Goal: Information Seeking & Learning: Learn about a topic

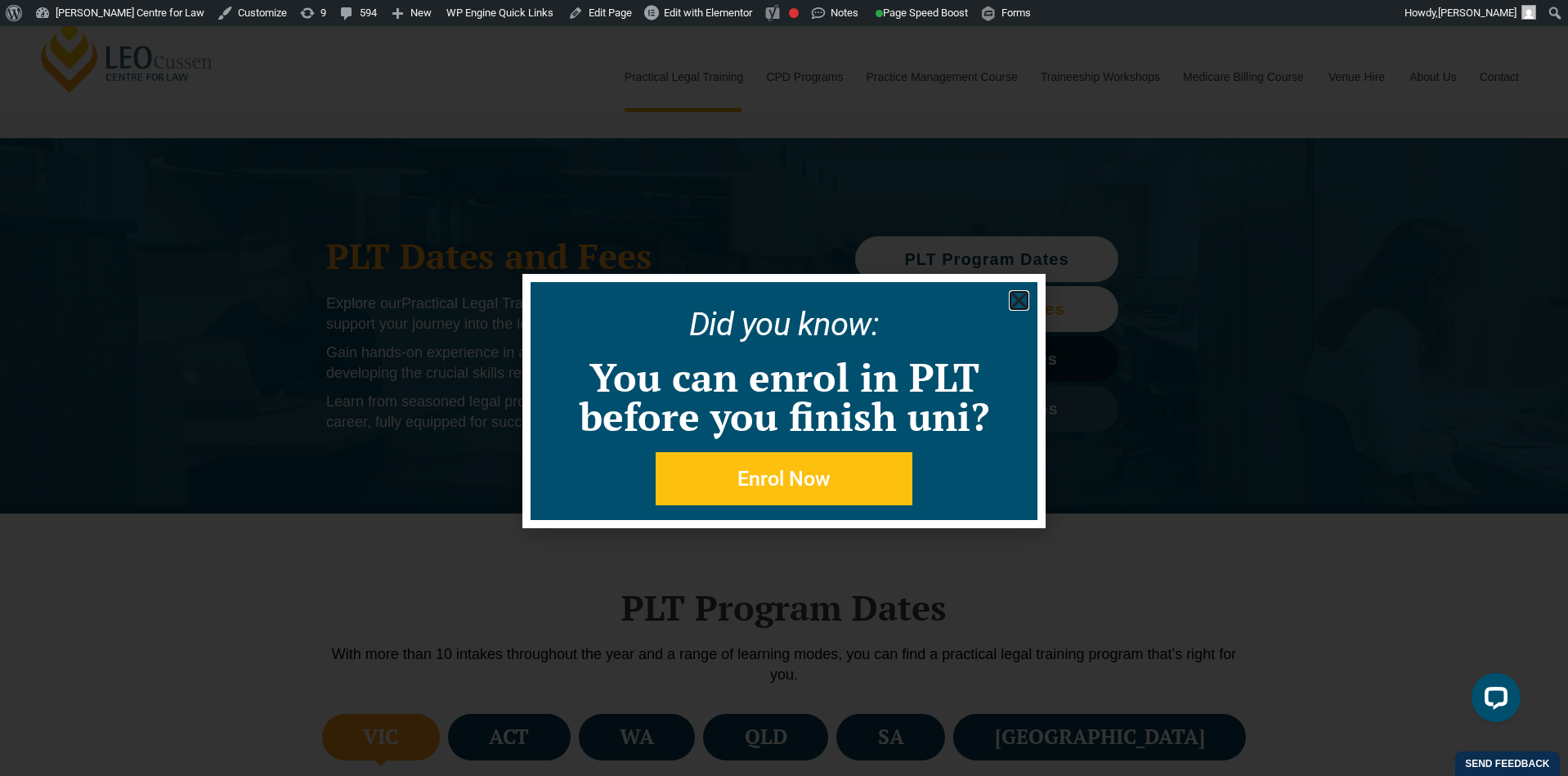
click at [1019, 299] on use "Close" at bounding box center [1019, 301] width 15 height 15
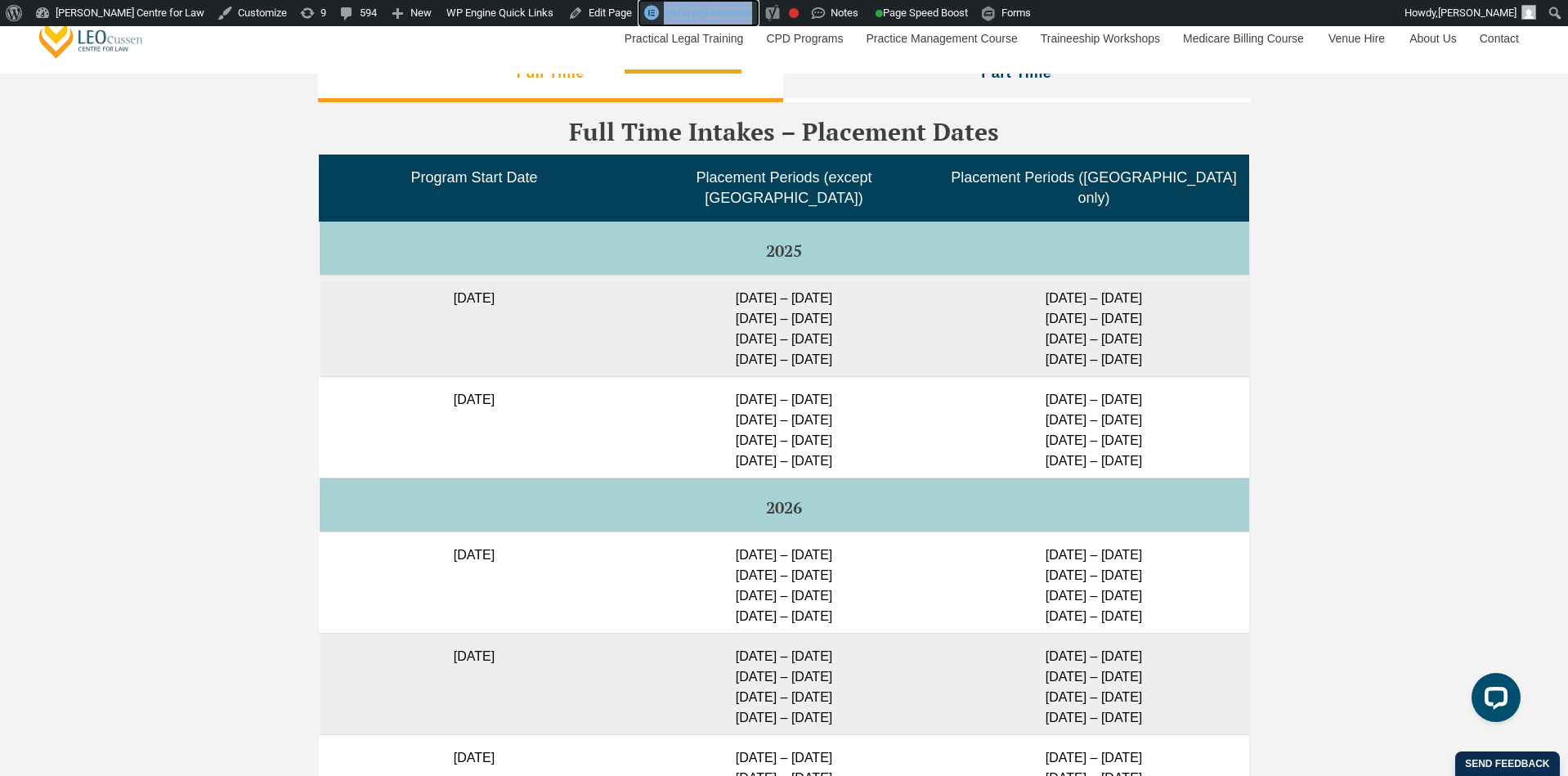
scroll to position [4046, 0]
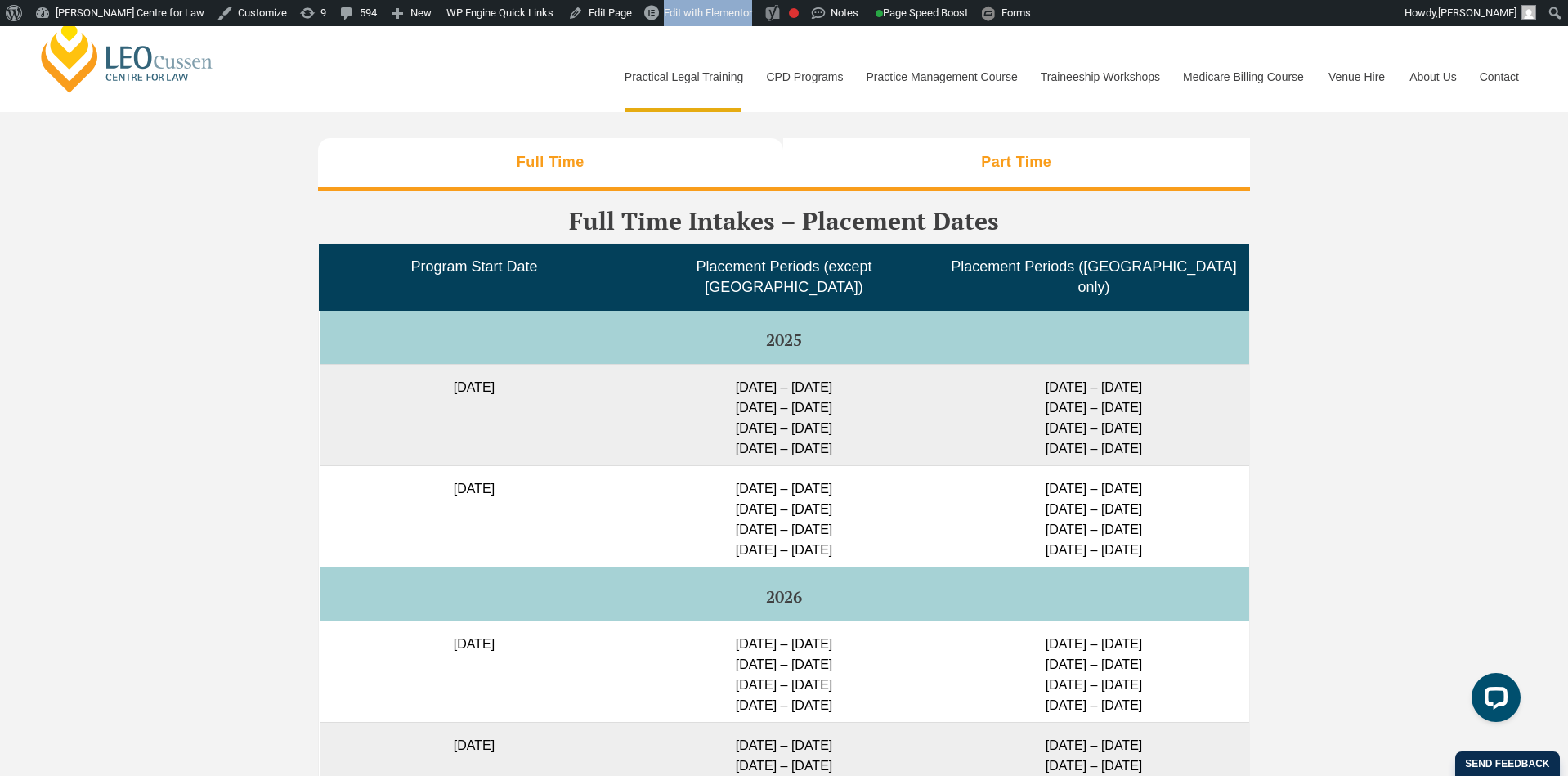
click at [1001, 172] on h3 "Part Time" at bounding box center [1016, 161] width 70 height 18
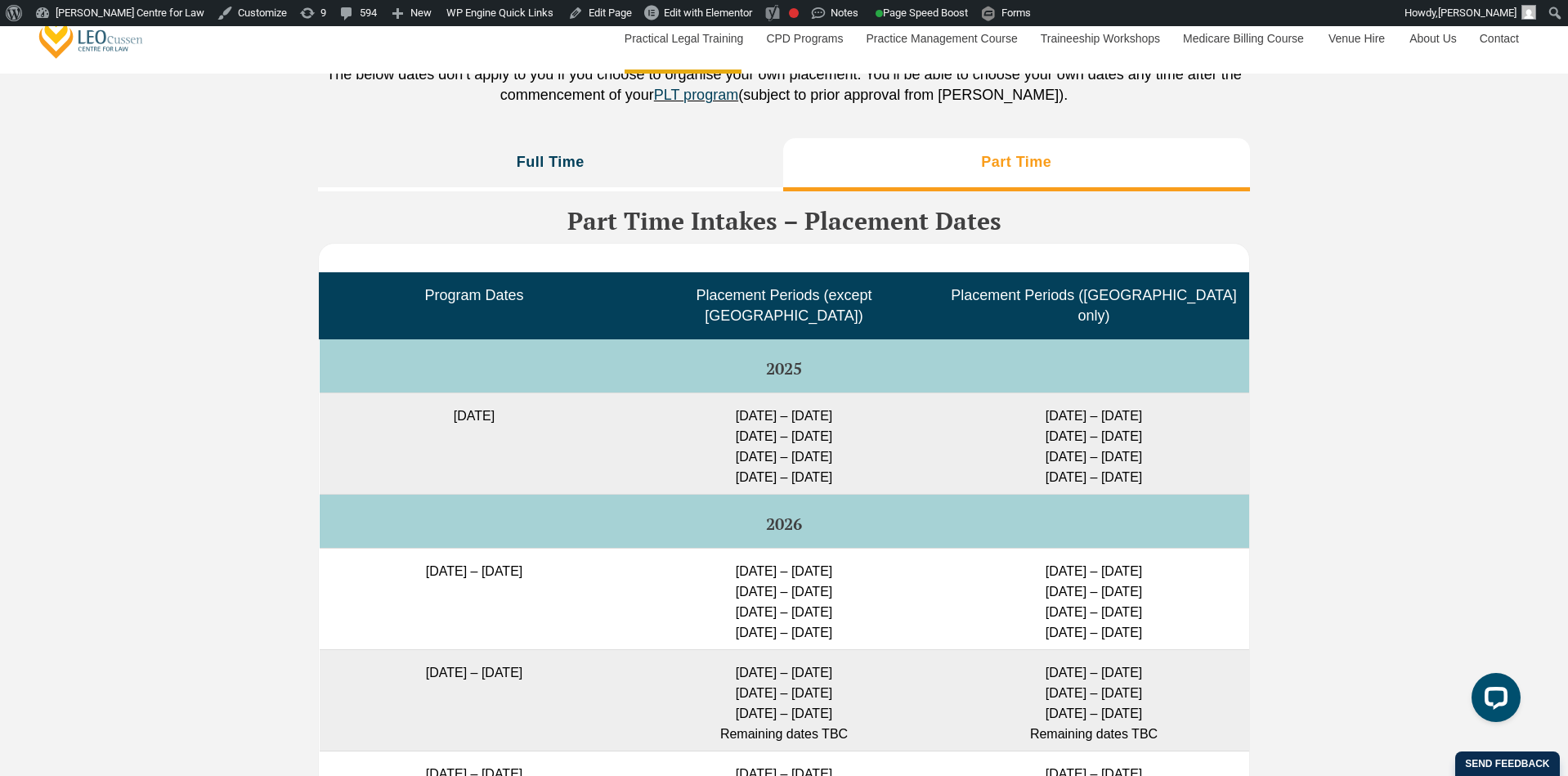
scroll to position [4048, 0]
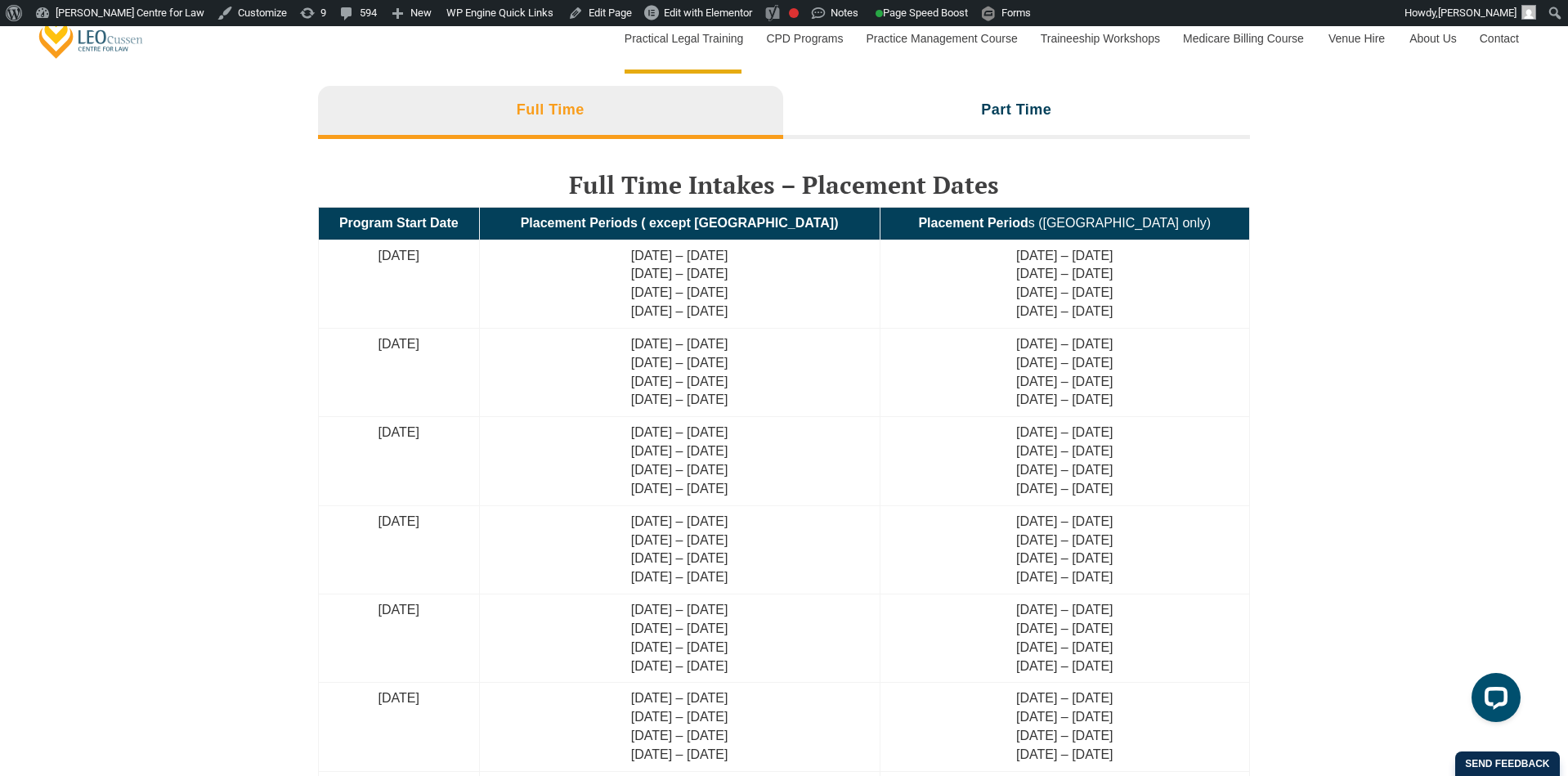
scroll to position [3703, 0]
